Goal: Find contact information: Find contact information

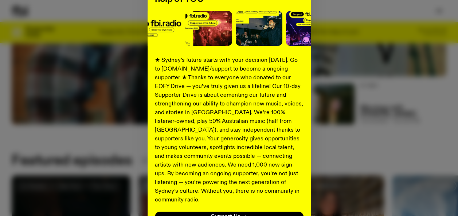
scroll to position [144, 0]
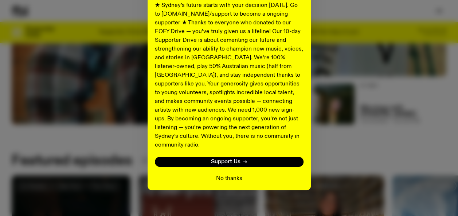
click at [231, 175] on button "No thanks" at bounding box center [229, 179] width 26 height 9
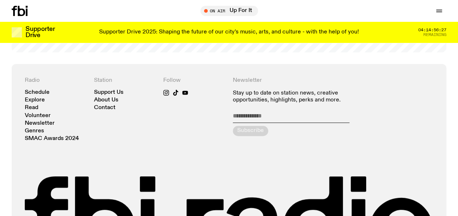
scroll to position [1466, 0]
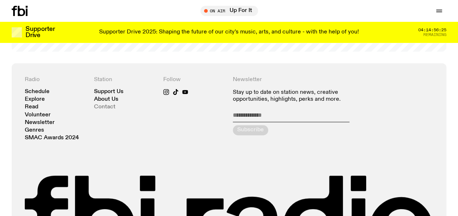
click at [103, 105] on link "Contact" at bounding box center [104, 107] width 21 height 5
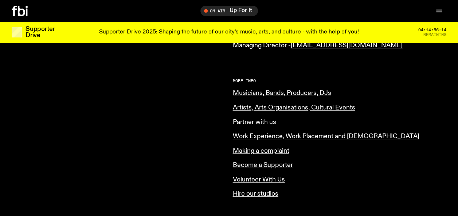
scroll to position [275, 0]
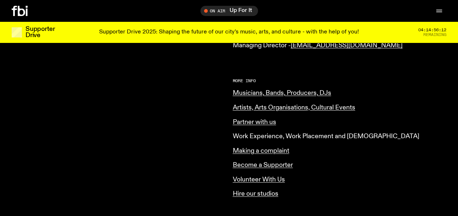
click at [251, 133] on link "Work Experience, Work Placement and [DEMOGRAPHIC_DATA]" at bounding box center [326, 136] width 187 height 7
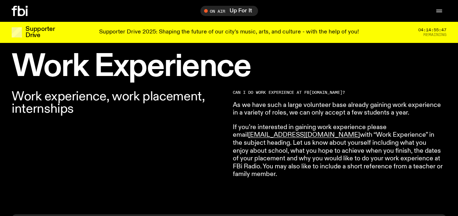
scroll to position [209, 0]
drag, startPoint x: 245, startPoint y: 136, endPoint x: 317, endPoint y: 135, distance: 71.8
click at [317, 135] on p "If you’re interested in gaining work experience please email [EMAIL_ADDRESS][DO…" at bounding box center [338, 151] width 210 height 55
drag, startPoint x: 317, startPoint y: 135, endPoint x: 328, endPoint y: 150, distance: 18.8
click at [328, 150] on p "If you’re interested in gaining work experience please email volunteer@fbiradio…" at bounding box center [338, 151] width 210 height 55
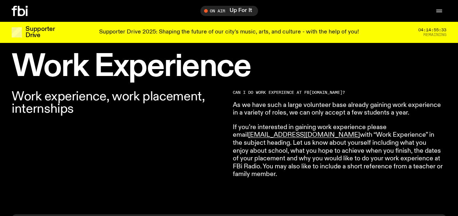
drag, startPoint x: 222, startPoint y: 130, endPoint x: 281, endPoint y: 172, distance: 72.0
click at [281, 172] on div "Work experience, work placement, internships CAN I DO WORK EXPERIENCE AT FB i.r…" at bounding box center [229, 148] width 458 height 133
drag, startPoint x: 281, startPoint y: 172, endPoint x: 234, endPoint y: 125, distance: 66.0
click at [234, 125] on p "If you’re interested in gaining work experience please email volunteer@fbiradio…" at bounding box center [338, 151] width 210 height 55
click at [232, 126] on div "Work experience, work placement, internships CAN I DO WORK EXPERIENCE AT FB i.r…" at bounding box center [229, 148] width 458 height 133
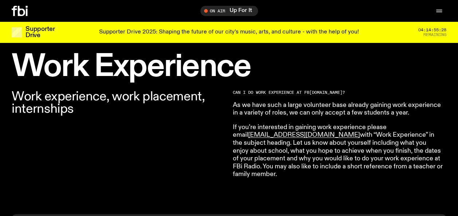
drag, startPoint x: 232, startPoint y: 124, endPoint x: 276, endPoint y: 176, distance: 67.7
click at [276, 176] on p "If you’re interested in gaining work experience please email volunteer@fbiradio…" at bounding box center [338, 151] width 210 height 55
copy p "If you’re interested in gaining work experience please email volunteer@fbiradio…"
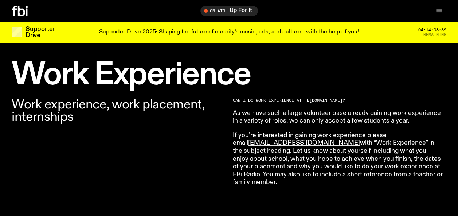
scroll to position [199, 0]
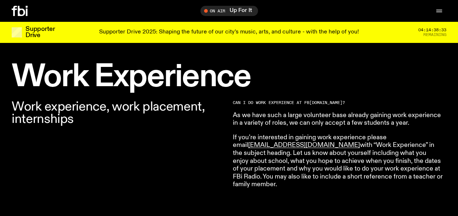
click at [276, 66] on h1 "Work Experience" at bounding box center [229, 78] width 435 height 30
